Goal: Task Accomplishment & Management: Complete application form

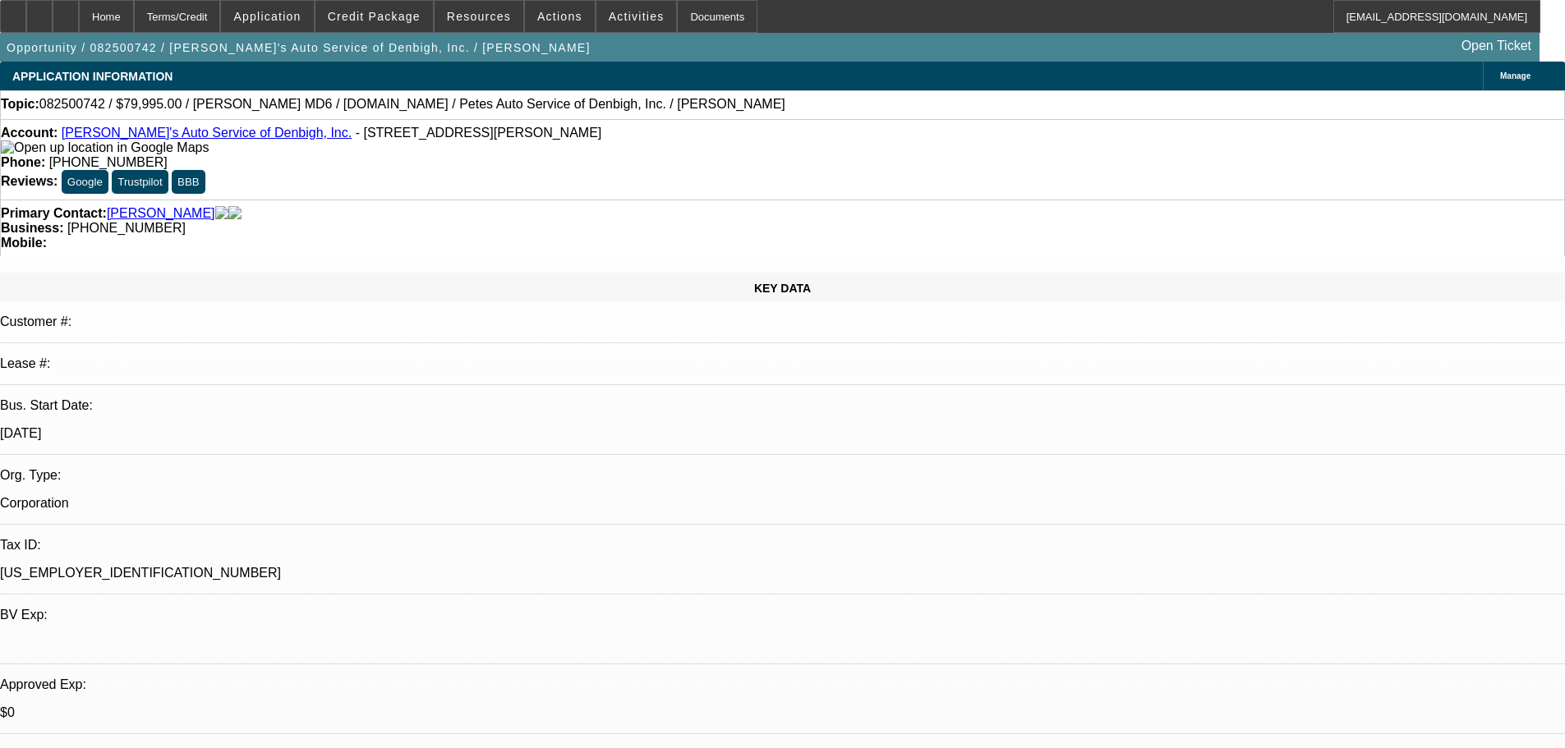
select select "0"
select select "3"
select select "0.1"
select select "4"
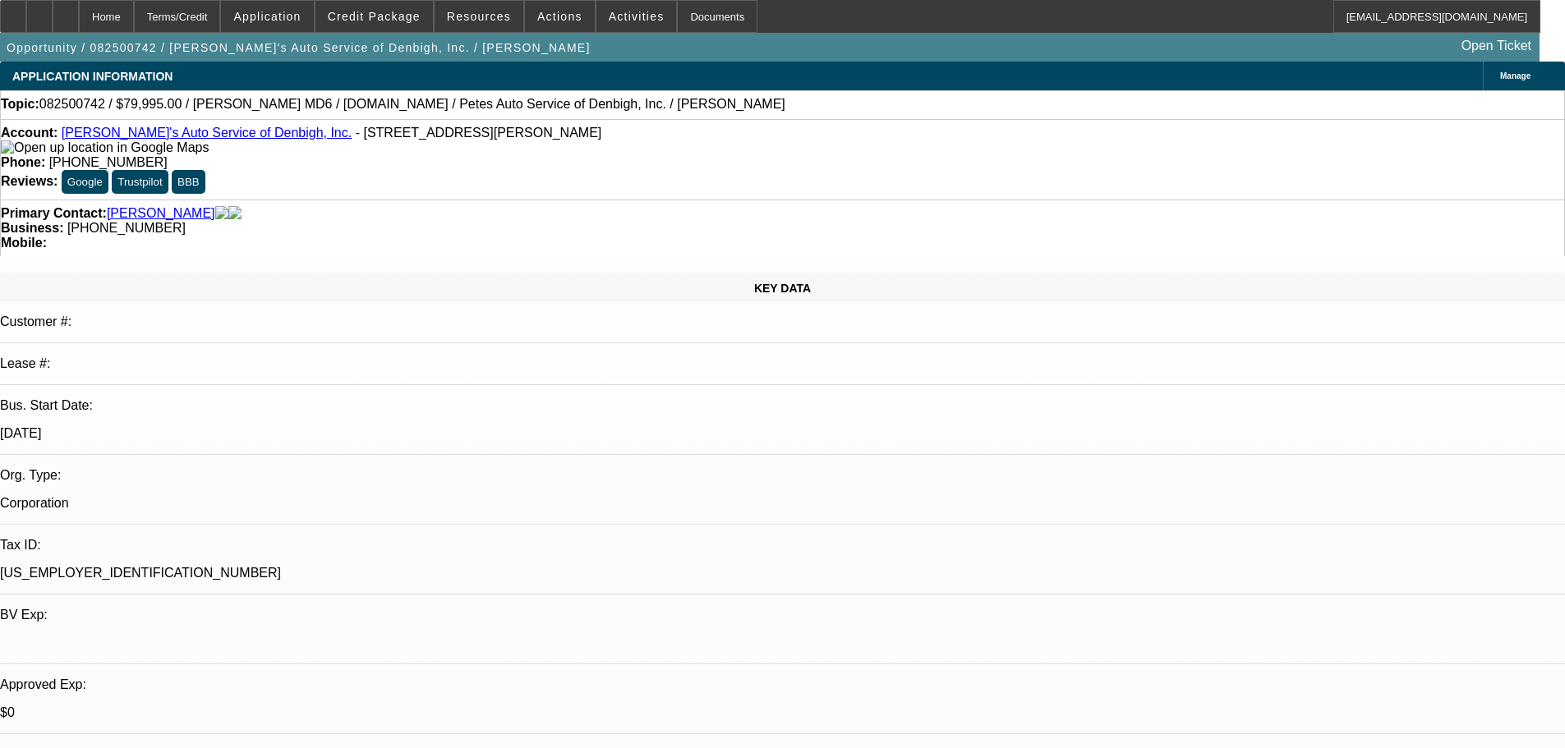
select select "0.1"
select select "0"
select select "3"
select select "0.2"
select select "17"
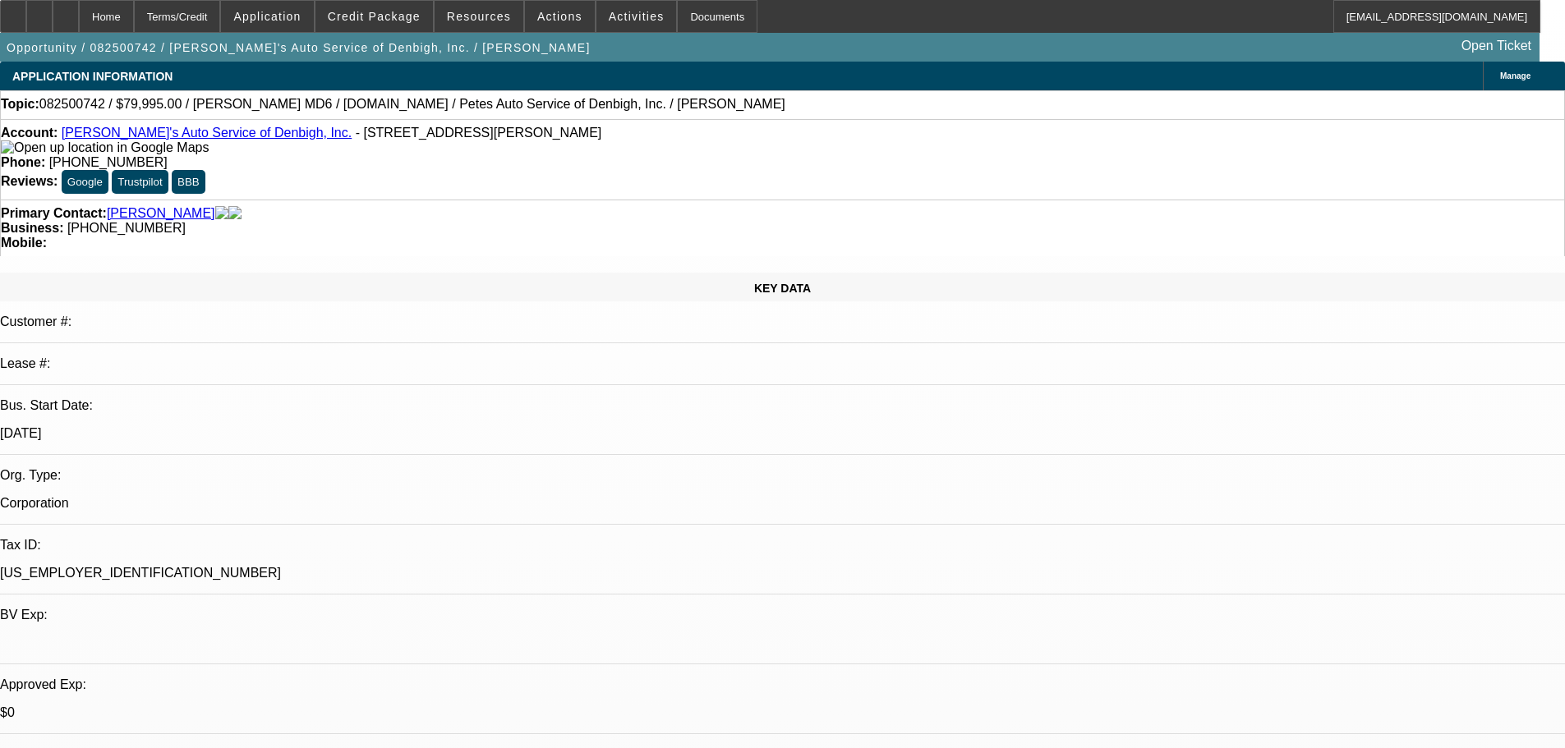
select select "0"
select select "3"
select select "0.1"
select select "4"
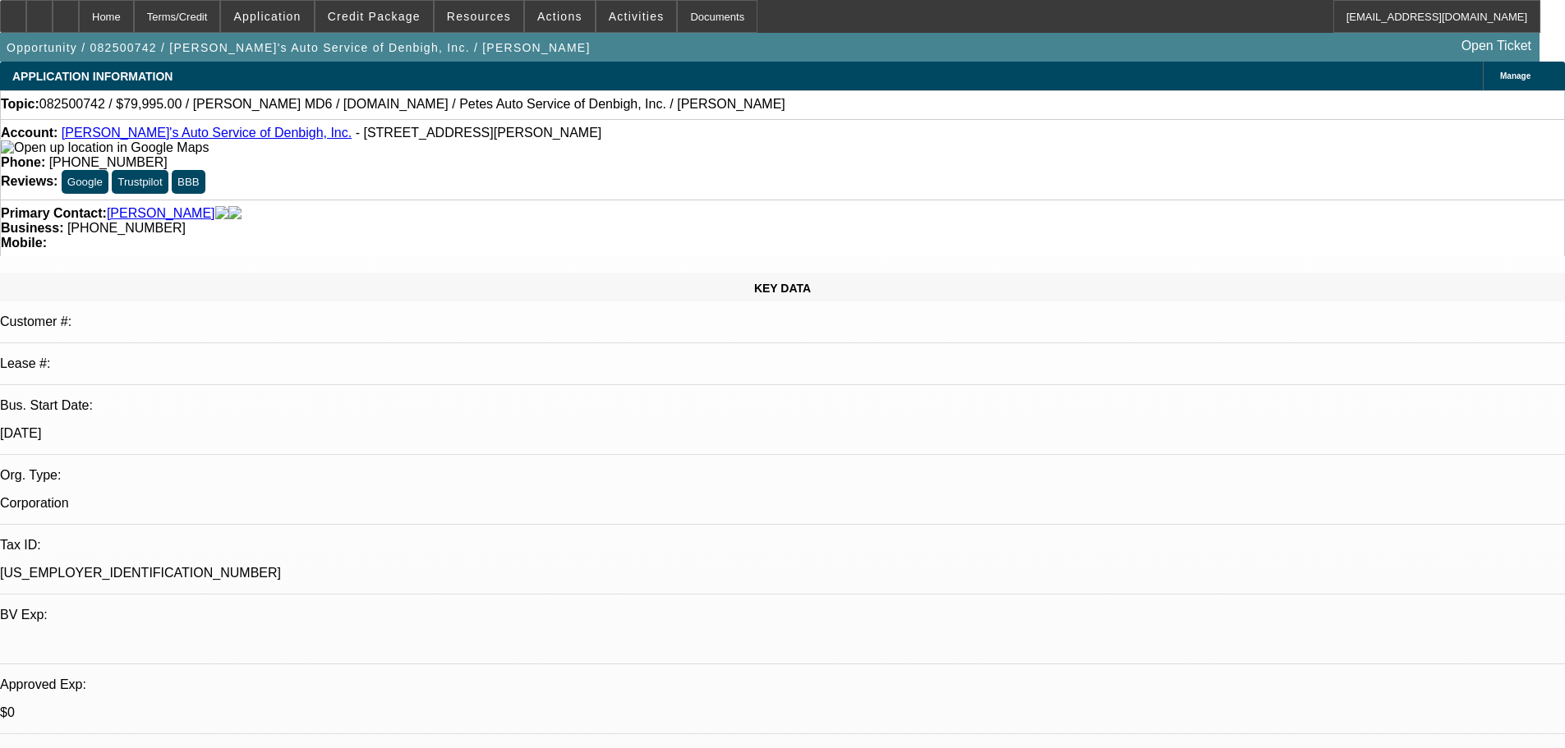
select select "0"
select select "3"
select select "0.2"
select select "17"
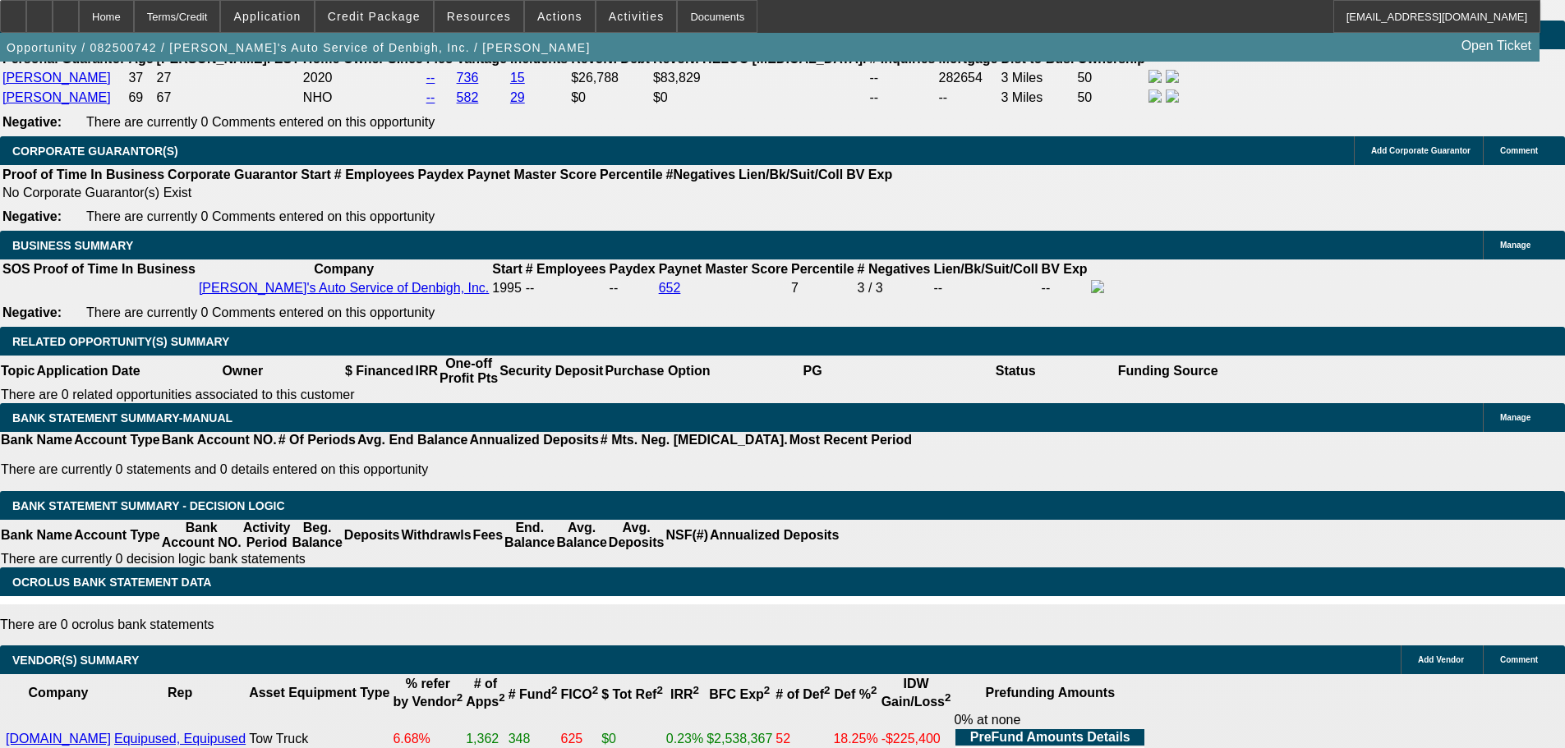
scroll to position [2136, 0]
